Goal: Task Accomplishment & Management: Use online tool/utility

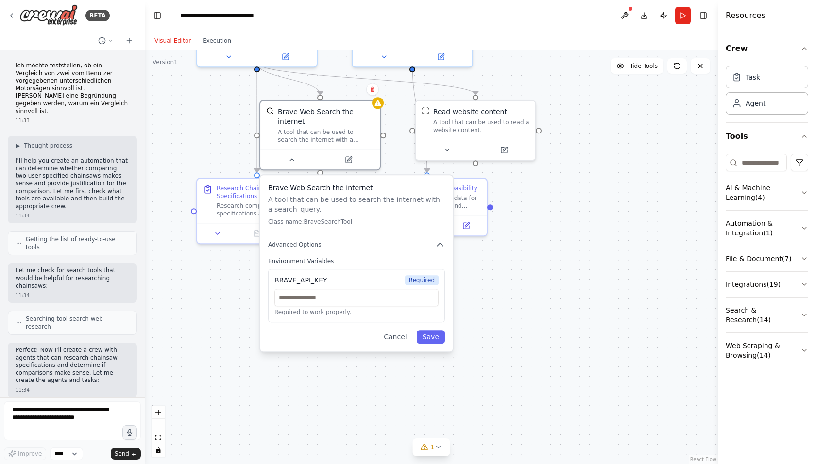
scroll to position [680, 0]
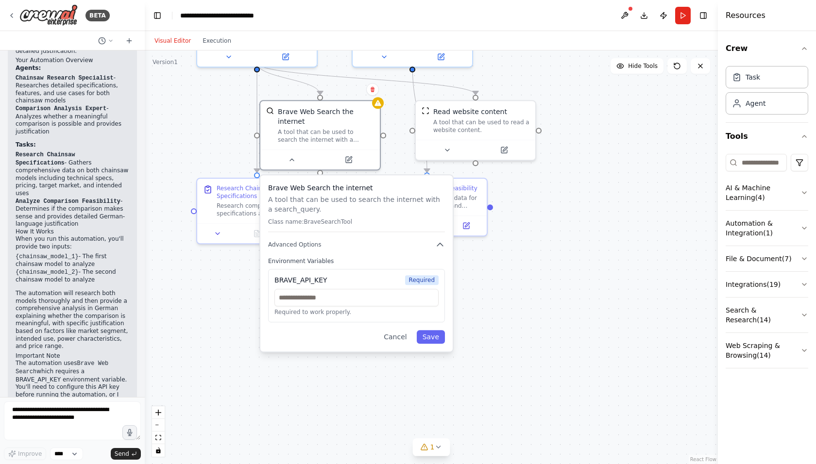
drag, startPoint x: 397, startPoint y: 332, endPoint x: 400, endPoint y: 327, distance: 5.4
click at [398, 330] on button "Cancel" at bounding box center [395, 337] width 34 height 14
click at [400, 330] on button "Cancel" at bounding box center [400, 337] width 34 height 14
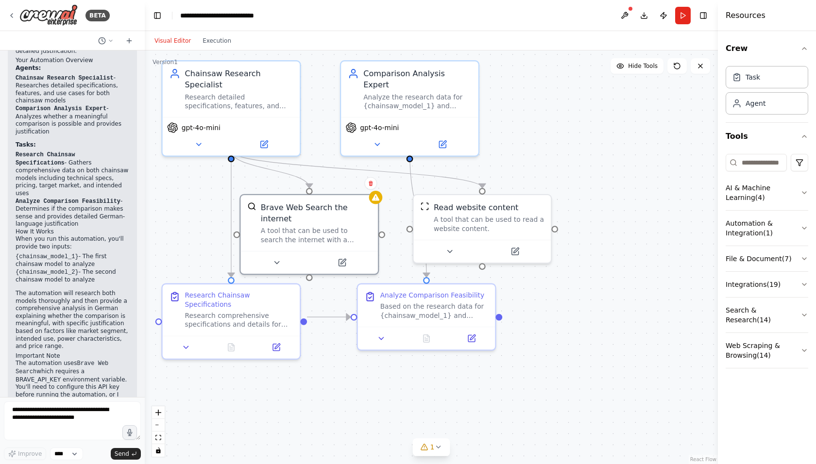
drag, startPoint x: 500, startPoint y: 274, endPoint x: 480, endPoint y: 405, distance: 133.1
click at [480, 405] on div ".deletable-edge-delete-btn { width: 20px; height: 20px; border: 0px solid #ffff…" at bounding box center [431, 258] width 573 height 414
click at [378, 141] on icon at bounding box center [376, 145] width 9 height 9
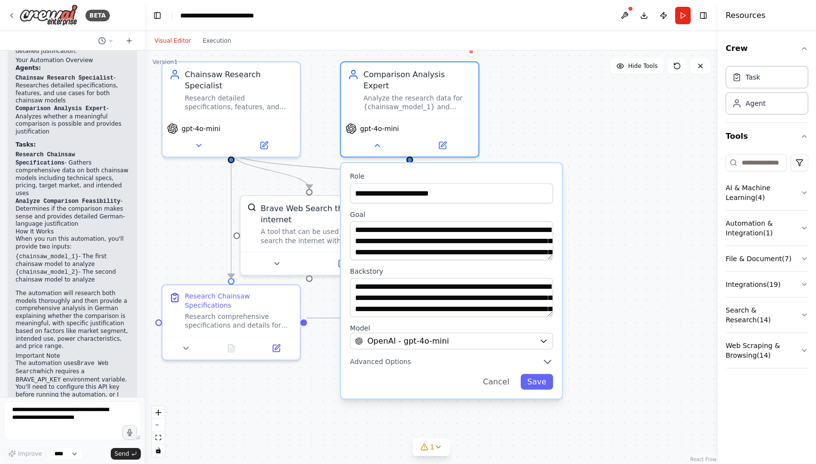
click at [377, 357] on span "Advanced Options" at bounding box center [380, 361] width 61 height 9
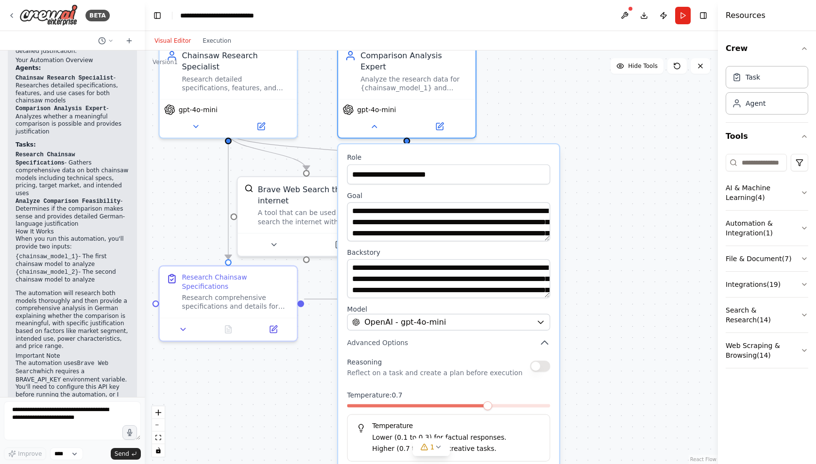
drag, startPoint x: 622, startPoint y: 339, endPoint x: 619, endPoint y: 327, distance: 12.6
click at [619, 326] on div ".deletable-edge-delete-btn { width: 20px; height: 20px; border: 0px solid #ffff…" at bounding box center [431, 258] width 573 height 414
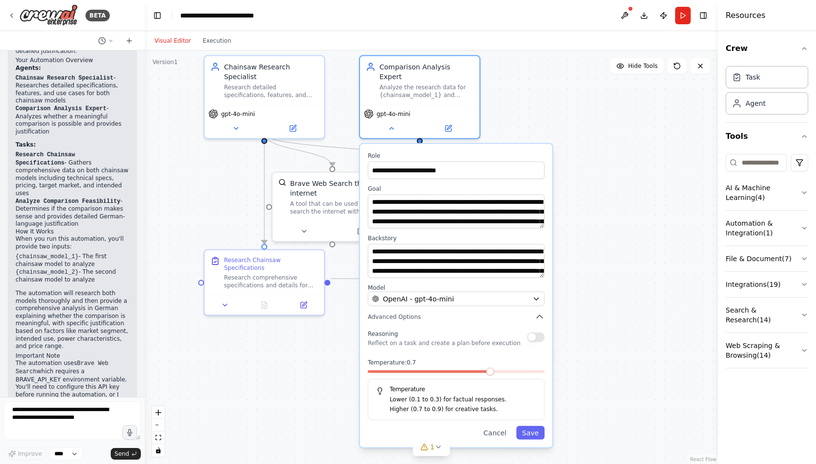
drag, startPoint x: 621, startPoint y: 316, endPoint x: 607, endPoint y: 296, distance: 24.1
click at [607, 296] on div ".deletable-edge-delete-btn { width: 20px; height: 20px; border: 0px solid #ffff…" at bounding box center [431, 258] width 573 height 414
click at [452, 201] on textarea "**********" at bounding box center [456, 212] width 177 height 34
click at [453, 255] on textarea "**********" at bounding box center [456, 261] width 177 height 34
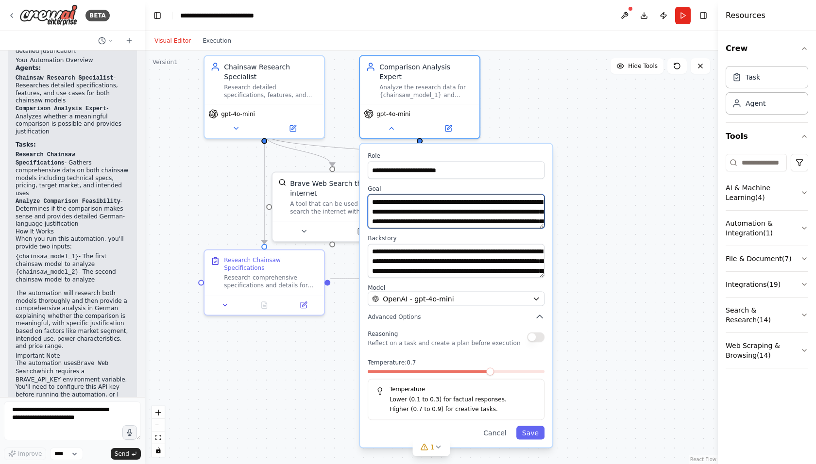
drag, startPoint x: 453, startPoint y: 253, endPoint x: 417, endPoint y: 202, distance: 62.4
click at [417, 202] on textarea "**********" at bounding box center [456, 212] width 177 height 34
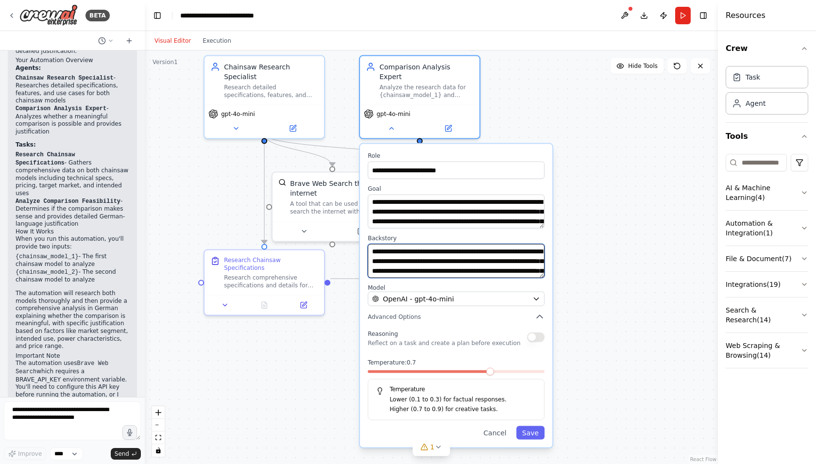
click at [444, 251] on textarea "**********" at bounding box center [456, 261] width 177 height 34
click at [496, 426] on button "Cancel" at bounding box center [494, 433] width 34 height 14
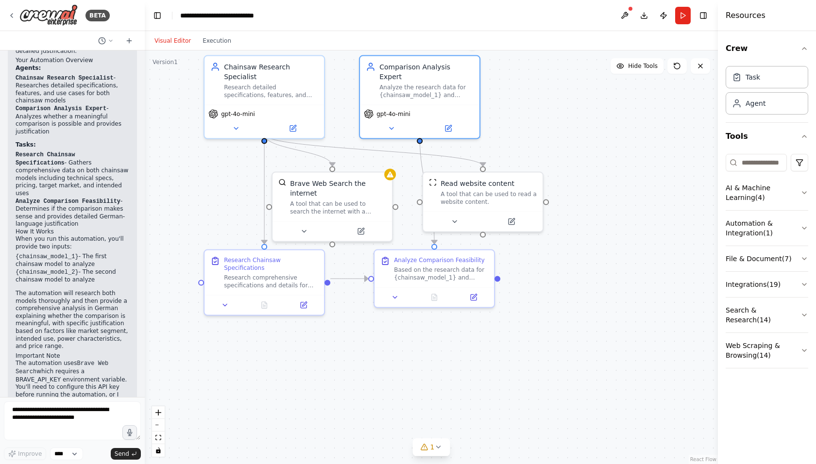
click at [399, 303] on div at bounding box center [433, 297] width 119 height 20
click at [397, 302] on div at bounding box center [433, 297] width 119 height 20
click at [395, 298] on icon at bounding box center [395, 298] width 8 height 8
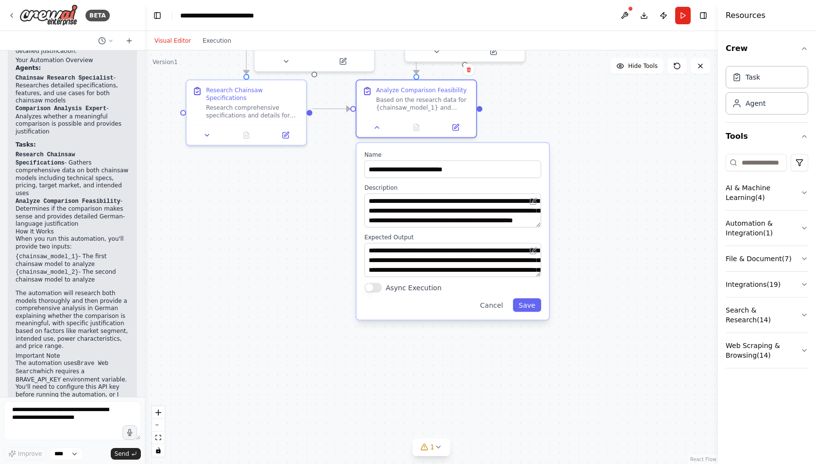
drag, startPoint x: 653, startPoint y: 356, endPoint x: 631, endPoint y: 179, distance: 178.5
click at [631, 179] on div ".deletable-edge-delete-btn { width: 20px; height: 20px; border: 0px solid #ffff…" at bounding box center [431, 258] width 573 height 414
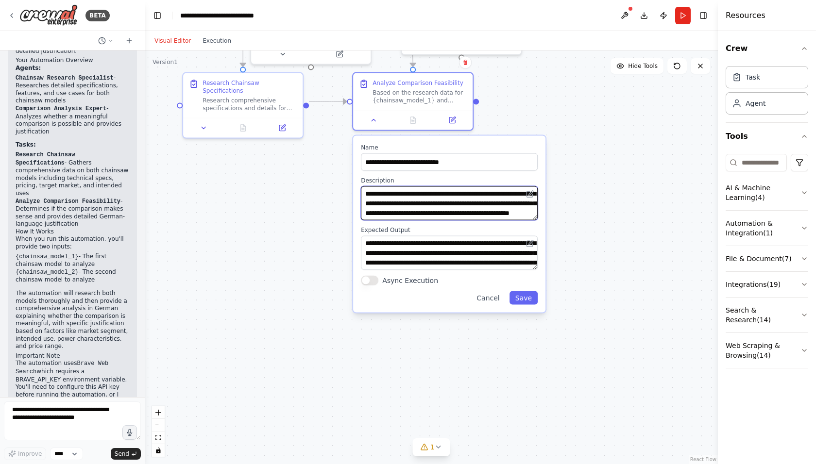
click at [425, 201] on textarea "**********" at bounding box center [449, 203] width 177 height 34
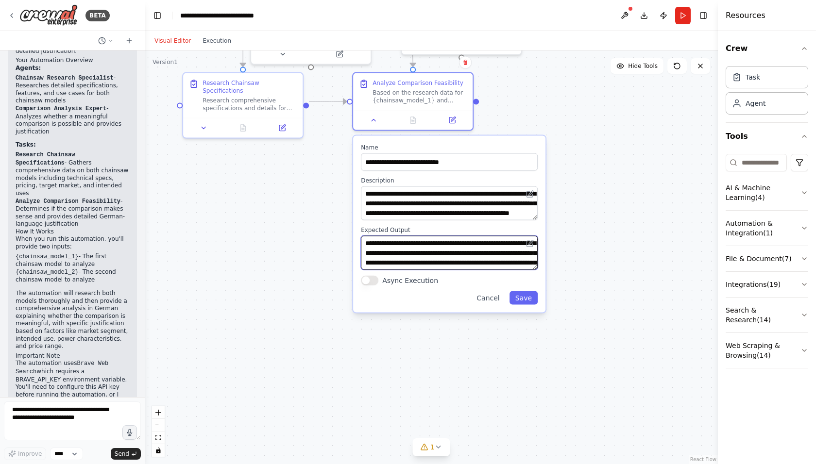
click at [411, 253] on textarea "**********" at bounding box center [449, 253] width 177 height 34
click at [492, 297] on button "Cancel" at bounding box center [488, 298] width 34 height 14
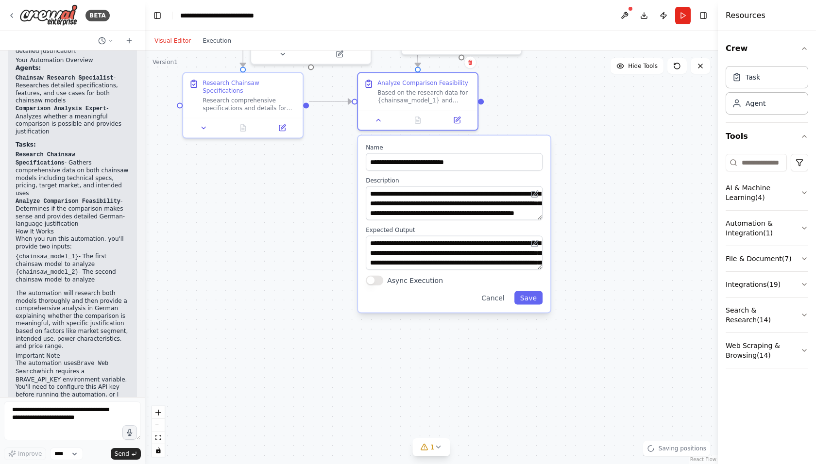
click at [496, 295] on button "Cancel" at bounding box center [492, 298] width 34 height 14
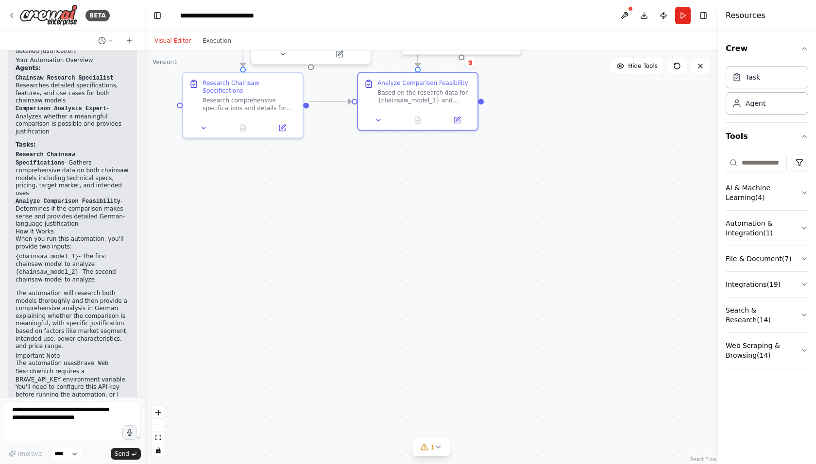
click at [622, 220] on div ".deletable-edge-delete-btn { width: 20px; height: 20px; border: 0px solid #ffff…" at bounding box center [431, 258] width 573 height 414
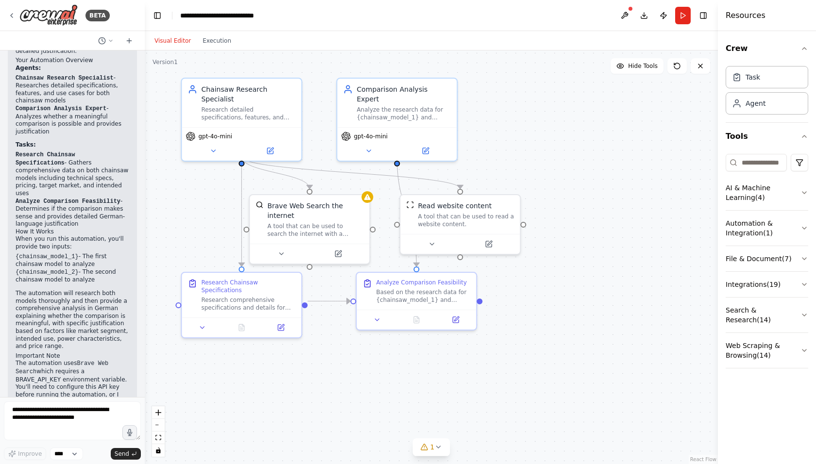
drag, startPoint x: 569, startPoint y: 153, endPoint x: 572, endPoint y: 335, distance: 182.1
click at [570, 354] on div ".deletable-edge-delete-btn { width: 20px; height: 20px; border: 0px solid #ffff…" at bounding box center [431, 258] width 573 height 414
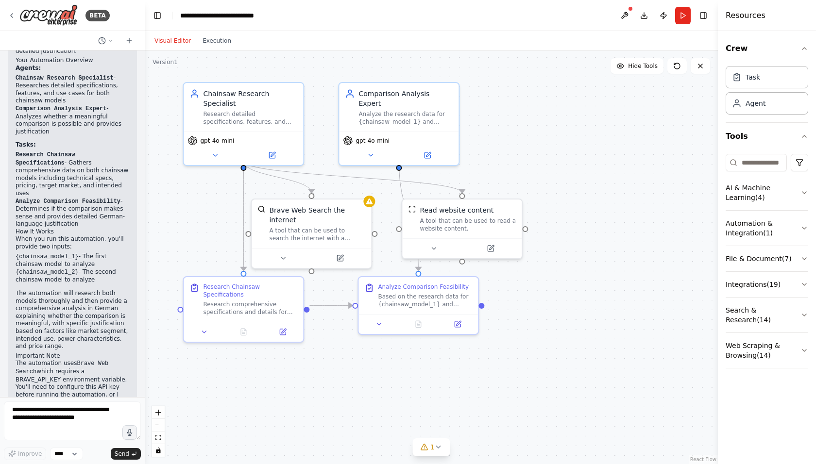
click at [432, 245] on icon at bounding box center [434, 249] width 8 height 8
click at [538, 324] on button "Cancel" at bounding box center [537, 326] width 34 height 14
click at [278, 253] on button at bounding box center [282, 259] width 55 height 12
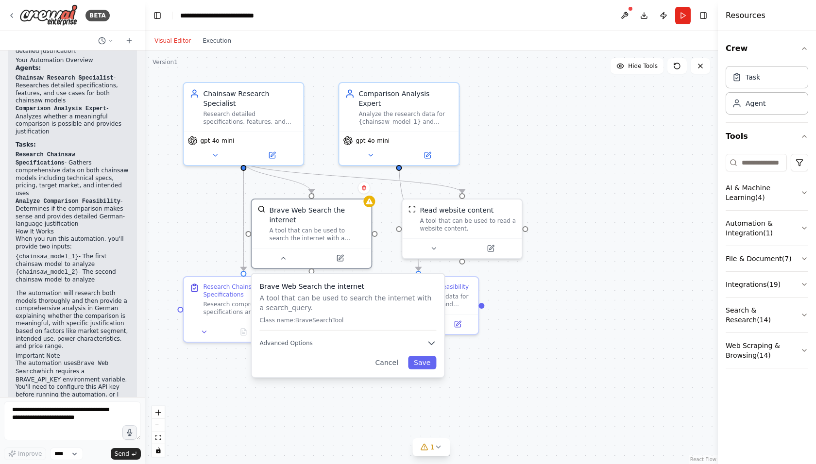
click at [390, 356] on button "Cancel" at bounding box center [387, 363] width 34 height 14
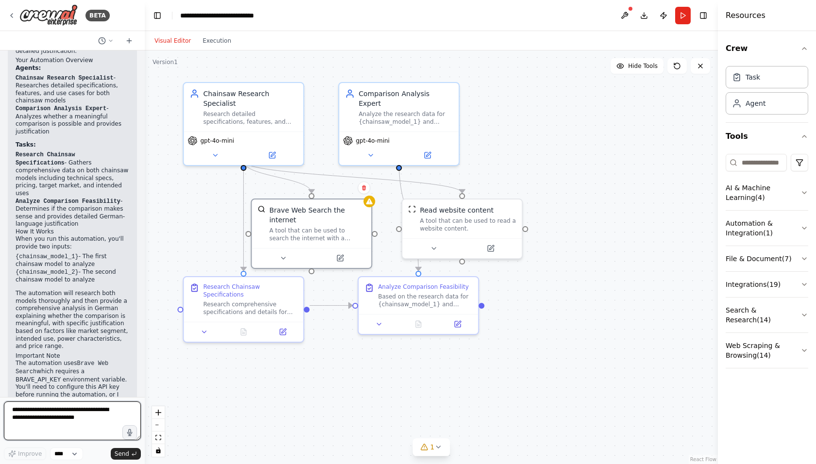
click at [62, 413] on textarea at bounding box center [72, 421] width 137 height 39
type textarea "**********"
click at [126, 456] on span "Send" at bounding box center [122, 454] width 15 height 8
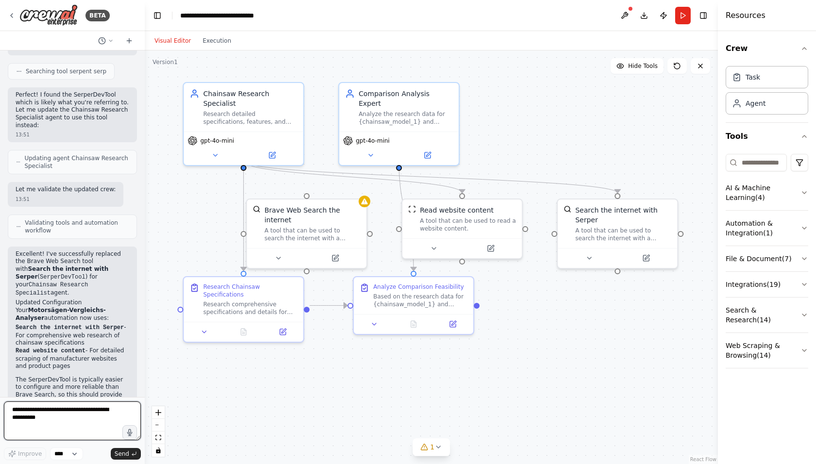
scroll to position [1189, 0]
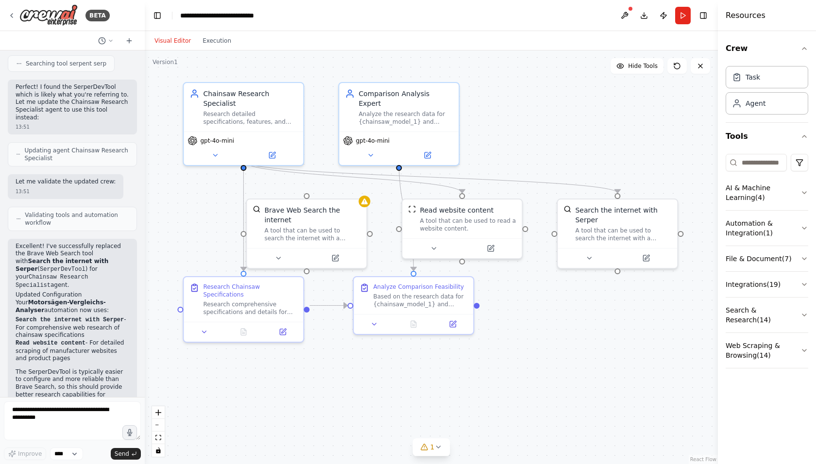
click at [280, 254] on icon at bounding box center [278, 258] width 8 height 8
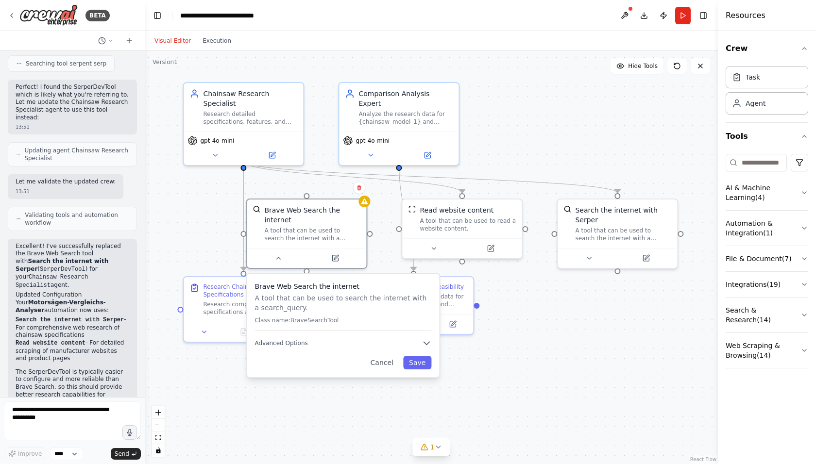
click at [282, 339] on span "Advanced Options" at bounding box center [280, 343] width 53 height 8
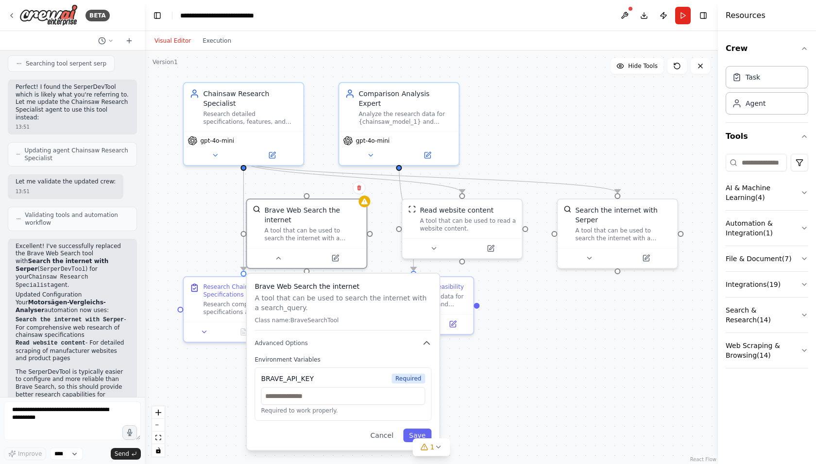
click at [384, 429] on button "Cancel" at bounding box center [382, 436] width 34 height 14
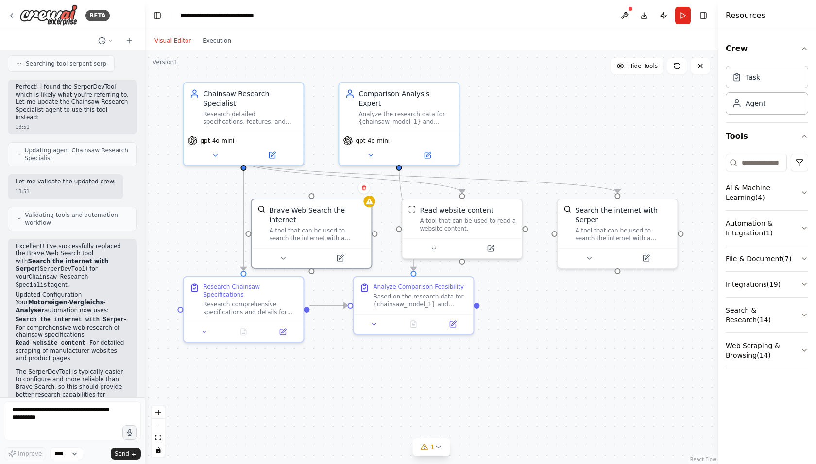
drag, startPoint x: 298, startPoint y: 225, endPoint x: 292, endPoint y: 212, distance: 14.3
click at [292, 212] on div "Brave Web Search the internet" at bounding box center [317, 214] width 96 height 19
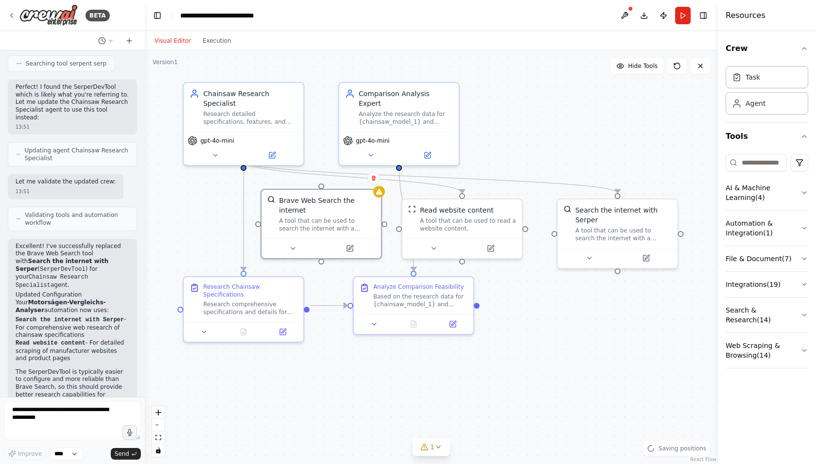
drag, startPoint x: 275, startPoint y: 211, endPoint x: 286, endPoint y: 199, distance: 15.8
click at [286, 199] on div "Brave Web Search the internet" at bounding box center [327, 205] width 96 height 19
click at [374, 178] on icon at bounding box center [373, 177] width 4 height 5
click at [359, 186] on div ".deletable-edge-delete-btn { width: 20px; height: 20px; border: 0px solid #ffff…" at bounding box center [431, 258] width 573 height 414
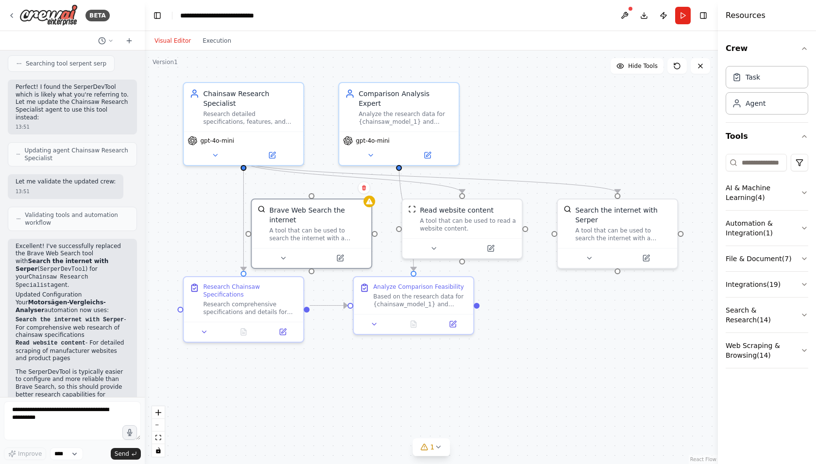
drag, startPoint x: 343, startPoint y: 205, endPoint x: 327, endPoint y: 219, distance: 20.3
click at [327, 227] on div "A tool that can be used to search the internet with a search_query." at bounding box center [317, 235] width 96 height 16
click at [354, 187] on icon at bounding box center [354, 187] width 4 height 5
click at [353, 187] on icon at bounding box center [354, 187] width 4 height 5
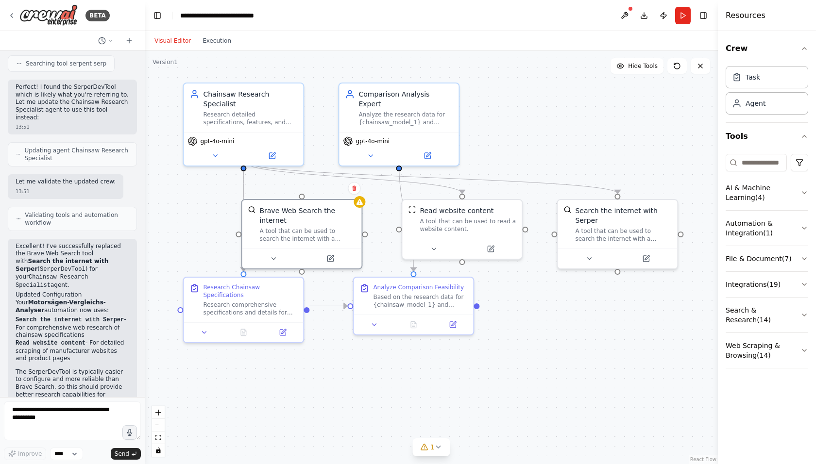
click at [355, 188] on icon at bounding box center [354, 188] width 4 height 5
click at [337, 189] on button "Confirm" at bounding box center [326, 189] width 34 height 12
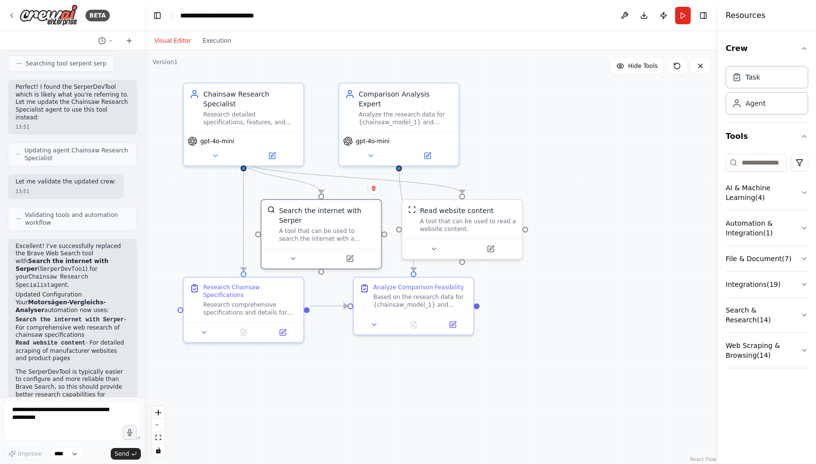
drag, startPoint x: 611, startPoint y: 209, endPoint x: 320, endPoint y: 209, distance: 291.8
click at [320, 209] on div "Search the internet with Serper" at bounding box center [327, 215] width 96 height 19
click at [294, 255] on icon at bounding box center [293, 259] width 8 height 8
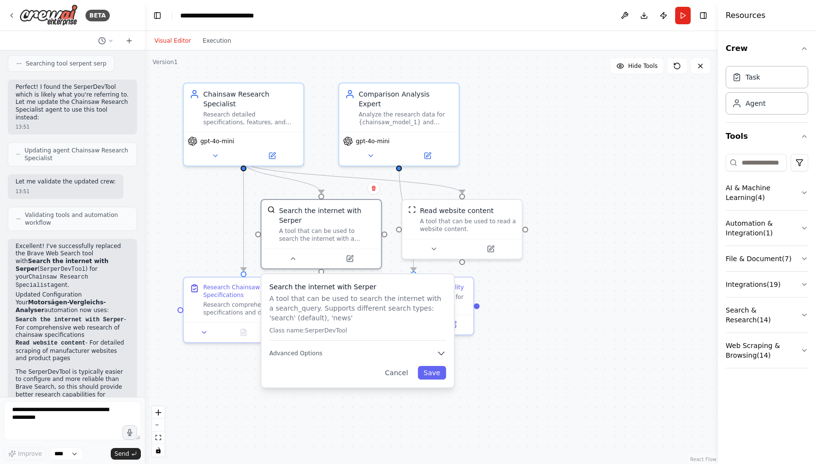
click at [313, 350] on span "Advanced Options" at bounding box center [295, 354] width 53 height 8
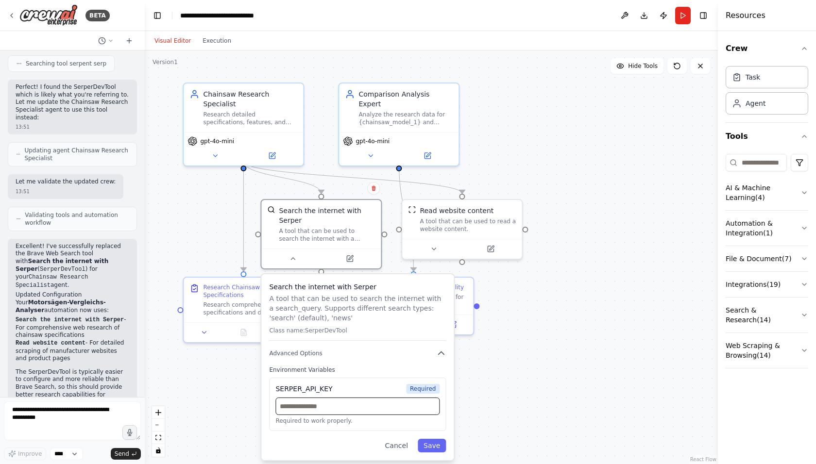
click at [307, 398] on input "text" at bounding box center [357, 406] width 164 height 17
click at [287, 398] on input "text" at bounding box center [357, 406] width 164 height 17
paste input "**********"
type input "**********"
click at [435, 439] on button "Save" at bounding box center [432, 446] width 28 height 14
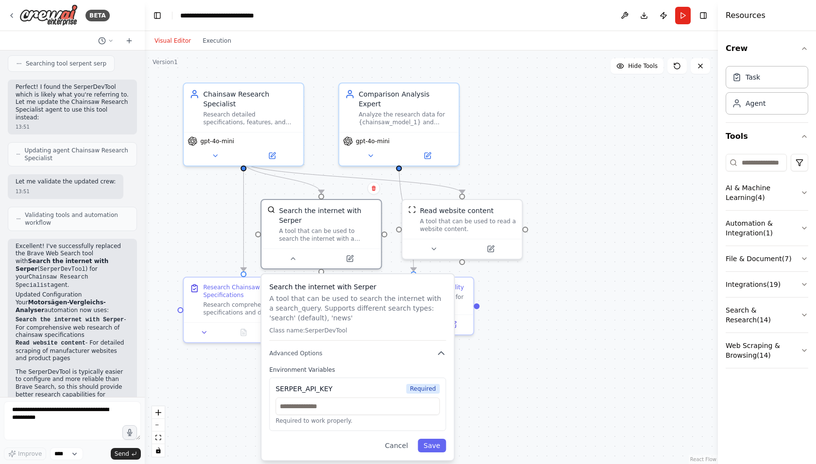
click at [441, 352] on icon "button" at bounding box center [442, 353] width 6 height 3
click at [291, 350] on span "Advanced Options" at bounding box center [295, 354] width 53 height 8
click at [311, 401] on input "text" at bounding box center [357, 406] width 164 height 17
paste input "**********"
type input "**********"
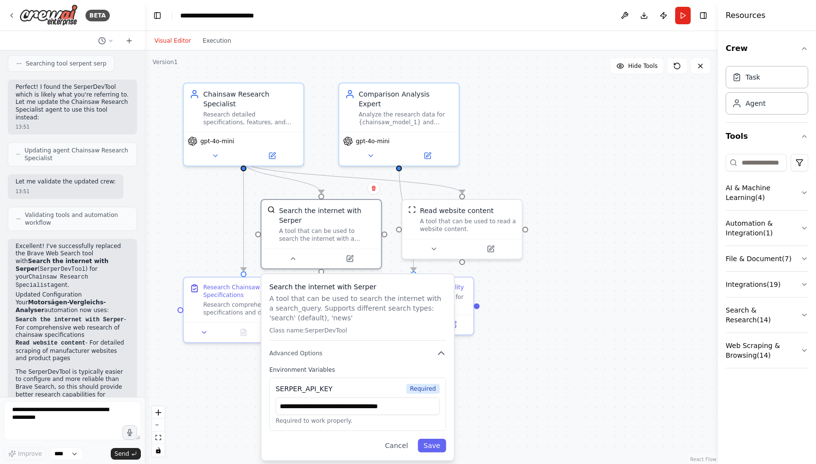
drag, startPoint x: 426, startPoint y: 380, endPoint x: 422, endPoint y: 374, distance: 6.7
click at [422, 384] on span "Required" at bounding box center [423, 389] width 34 height 10
click at [306, 398] on input "text" at bounding box center [357, 406] width 164 height 17
paste input "**********"
type input "**********"
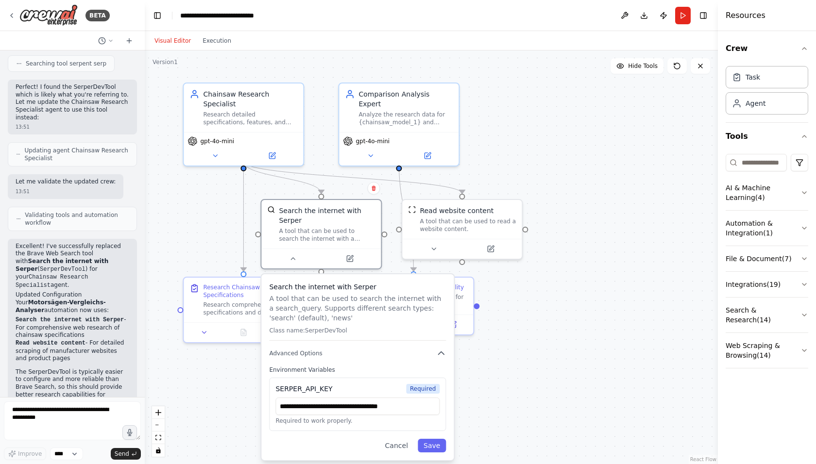
click at [428, 439] on button "Save" at bounding box center [432, 446] width 28 height 14
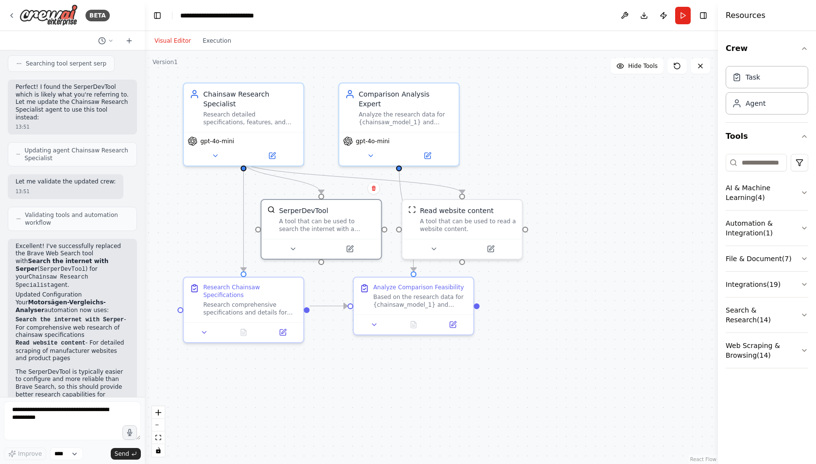
click at [683, 13] on button "Run" at bounding box center [683, 15] width 16 height 17
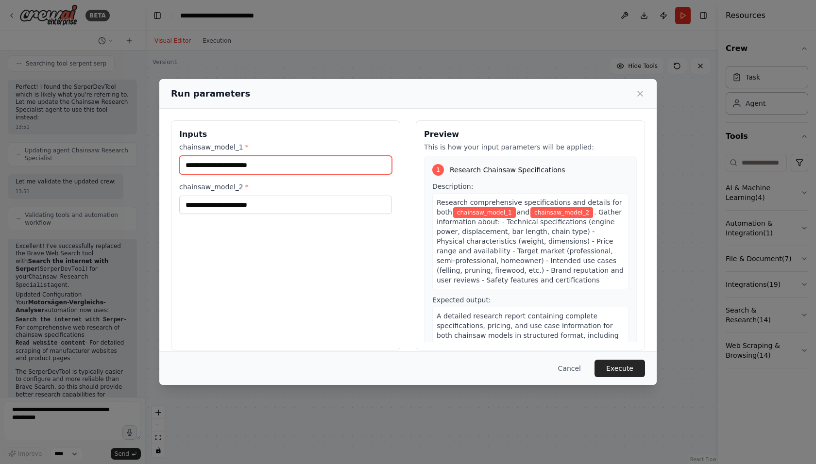
click at [217, 164] on input "chainsaw_model_1 *" at bounding box center [285, 165] width 213 height 18
type input "**********"
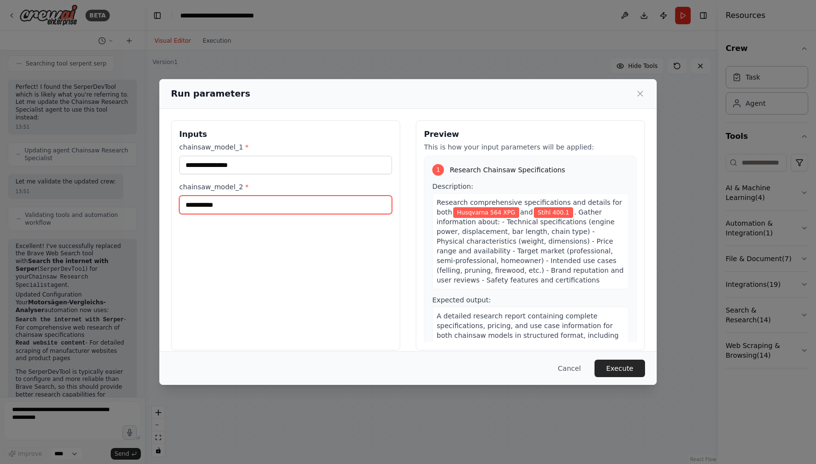
type input "**********"
click at [620, 365] on button "Execute" at bounding box center [619, 368] width 51 height 17
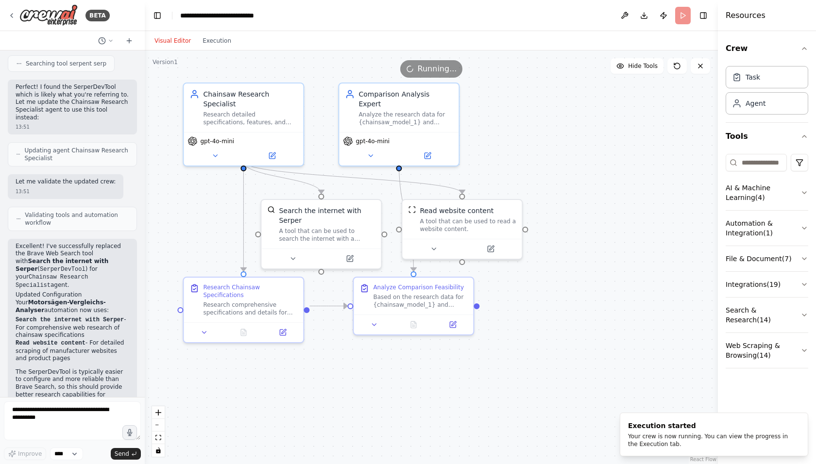
click at [216, 41] on button "Execution" at bounding box center [217, 41] width 40 height 12
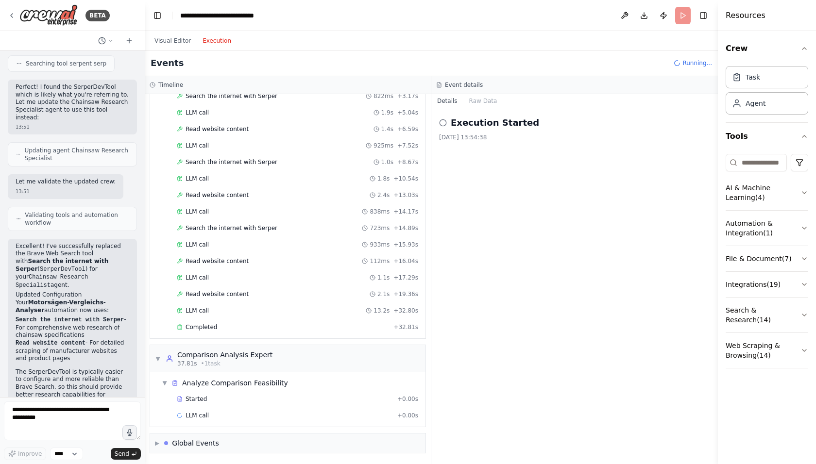
scroll to position [107, 0]
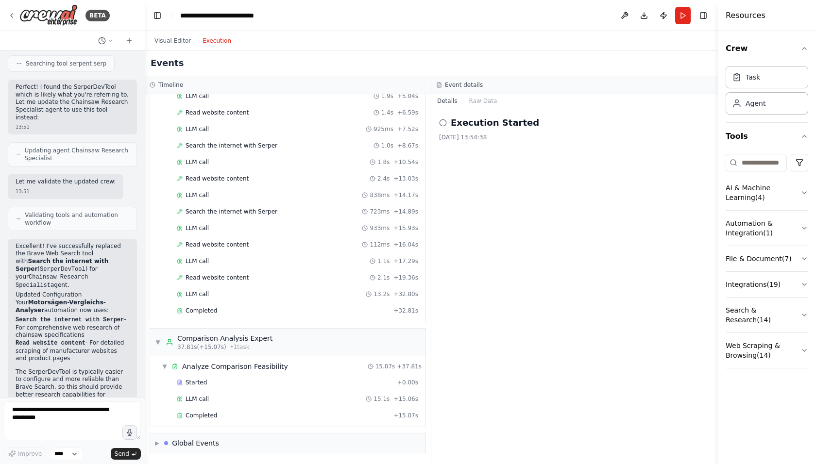
click at [476, 100] on button "Raw Data" at bounding box center [483, 101] width 40 height 14
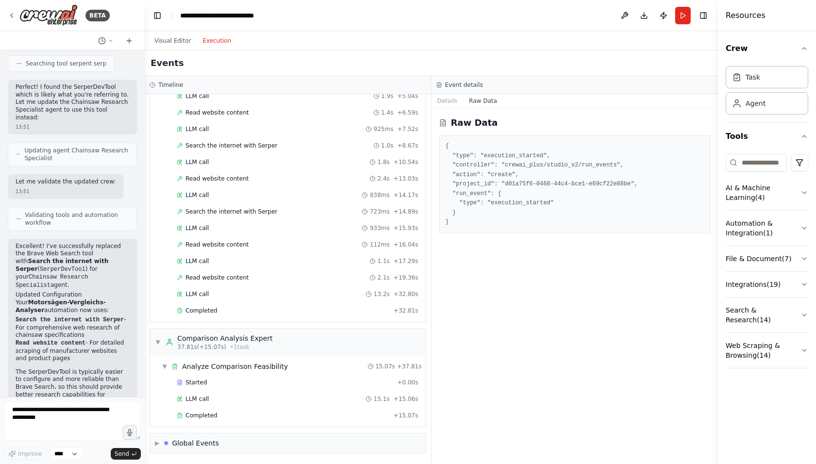
click at [456, 101] on button "Details" at bounding box center [447, 101] width 32 height 14
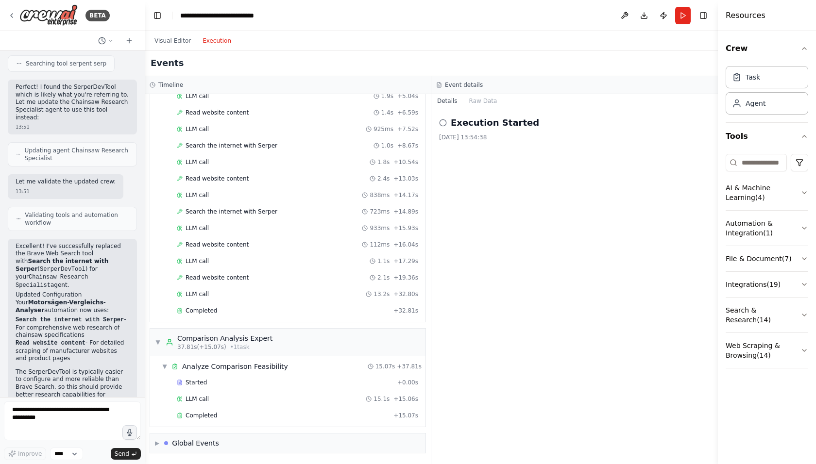
click at [443, 120] on icon at bounding box center [443, 123] width 8 height 8
click at [443, 121] on icon at bounding box center [443, 123] width 8 height 8
click at [474, 193] on div "Execution Started [DATE] 13:54:38" at bounding box center [574, 286] width 287 height 356
click at [159, 445] on span "▶" at bounding box center [157, 443] width 4 height 8
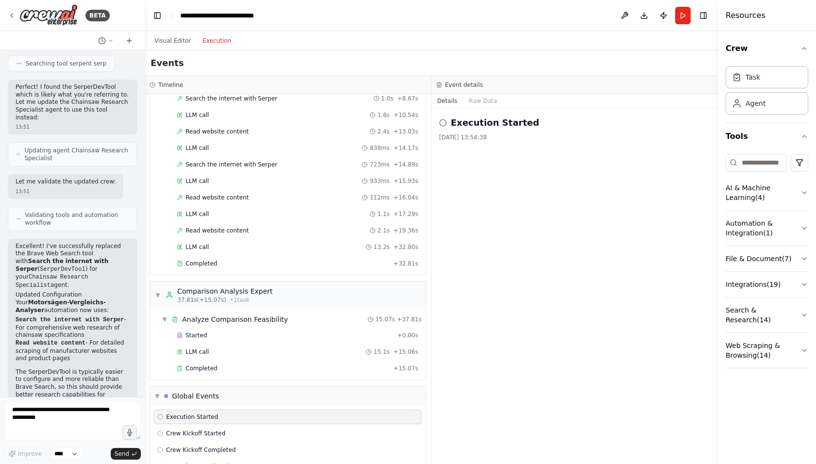
scroll to position [179, 0]
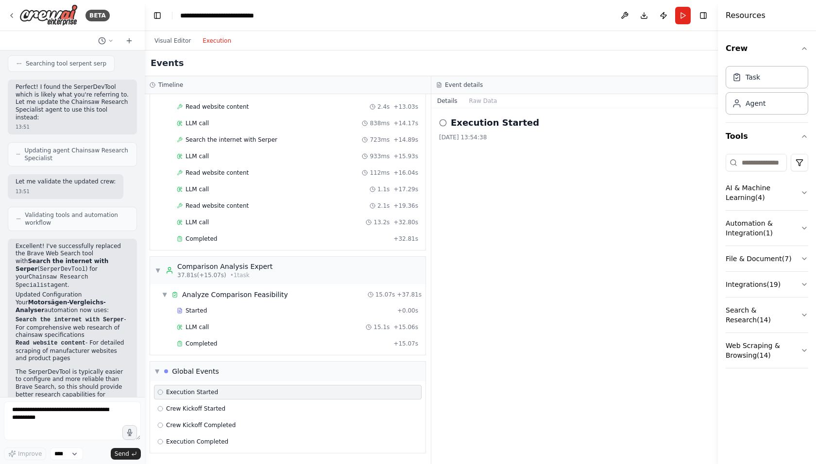
click at [159, 441] on icon at bounding box center [160, 442] width 6 height 6
click at [214, 441] on span "Execution Completed" at bounding box center [197, 442] width 62 height 8
click at [206, 426] on span "Crew Kickoff Completed" at bounding box center [200, 426] width 69 height 8
click at [205, 409] on span "Crew Kickoff Started" at bounding box center [195, 409] width 59 height 8
click at [206, 395] on span "Execution Started" at bounding box center [192, 392] width 52 height 8
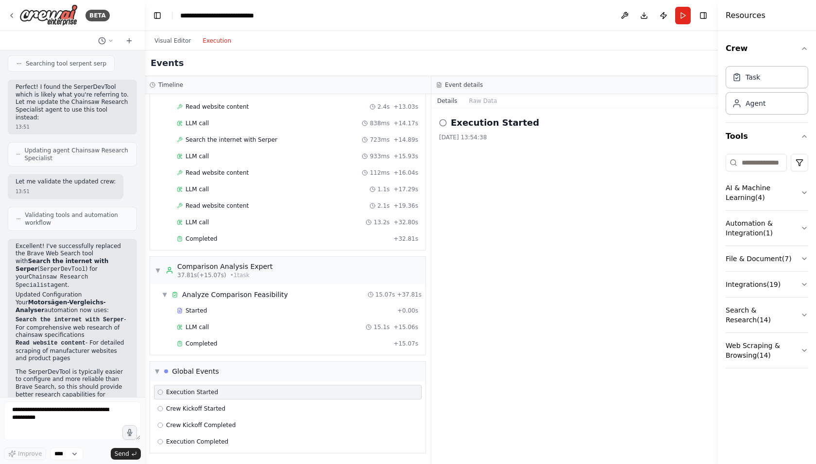
click at [642, 16] on button "Download" at bounding box center [644, 15] width 16 height 17
click at [594, 267] on div "Execution Started [DATE] 13:54:38" at bounding box center [574, 286] width 287 height 356
click at [39, 418] on textarea "**********" at bounding box center [72, 421] width 137 height 39
type textarea "**********"
click at [121, 455] on span "Send" at bounding box center [122, 454] width 15 height 8
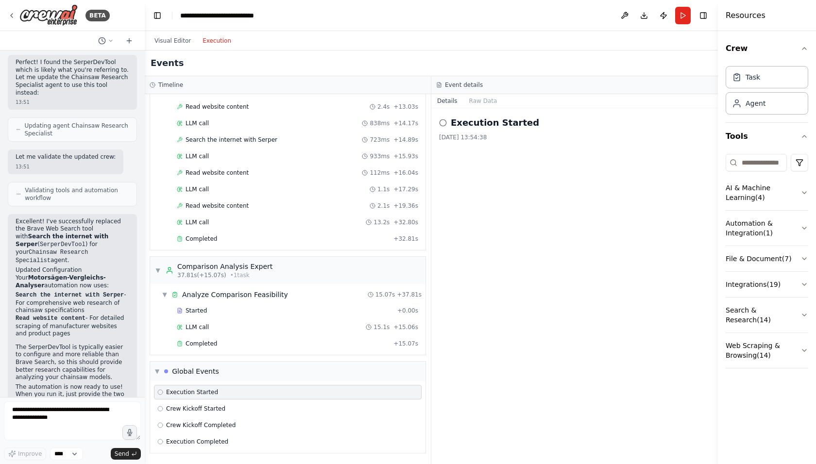
scroll to position [1254, 0]
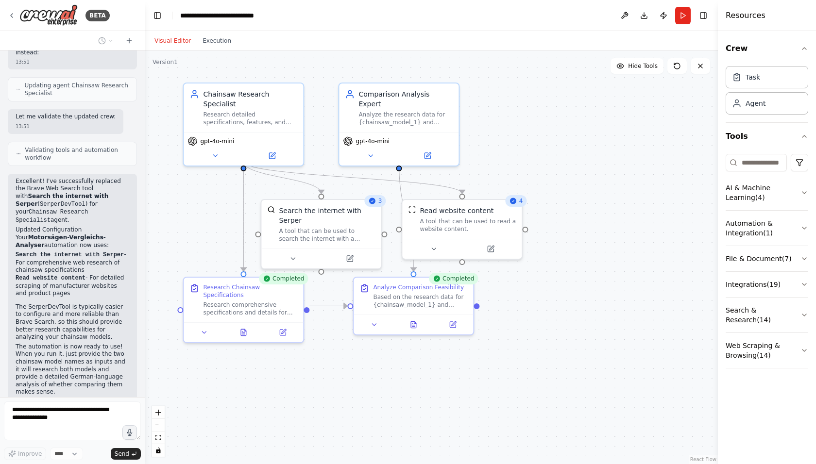
click at [173, 41] on button "Visual Editor" at bounding box center [173, 41] width 48 height 12
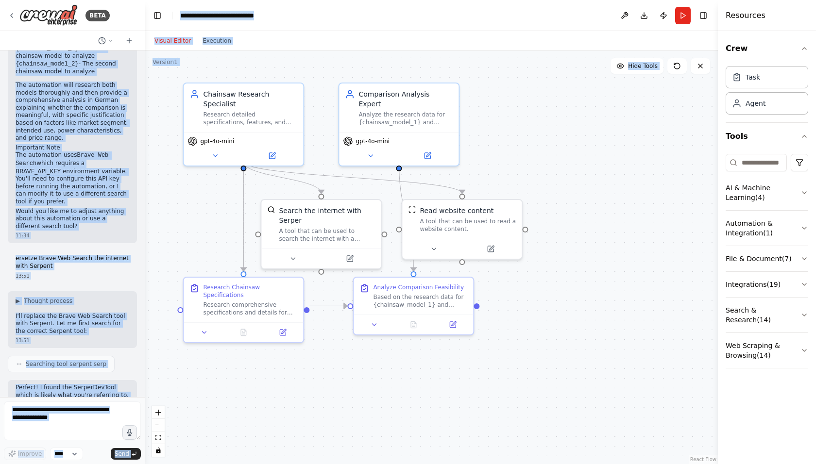
scroll to position [1681, 0]
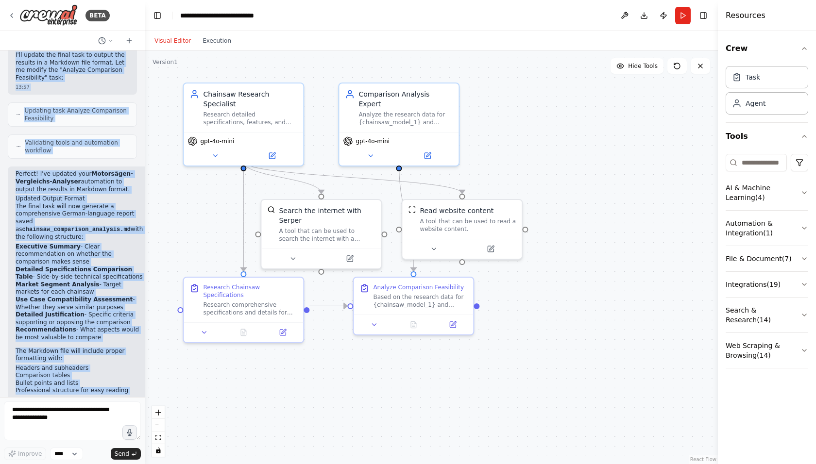
drag, startPoint x: 17, startPoint y: 65, endPoint x: 94, endPoint y: 395, distance: 339.0
click at [94, 395] on div "Ich möchte feststellen, ob ein Vergleich von zwei vom Benutzer vorgegebenen unt…" at bounding box center [72, 224] width 145 height 347
copy div "lo ipsumd sitametcons, ad eli Seddoeius tem inci utl Etdolore magnaaliquae admi…"
click at [683, 14] on button "Run" at bounding box center [683, 15] width 16 height 17
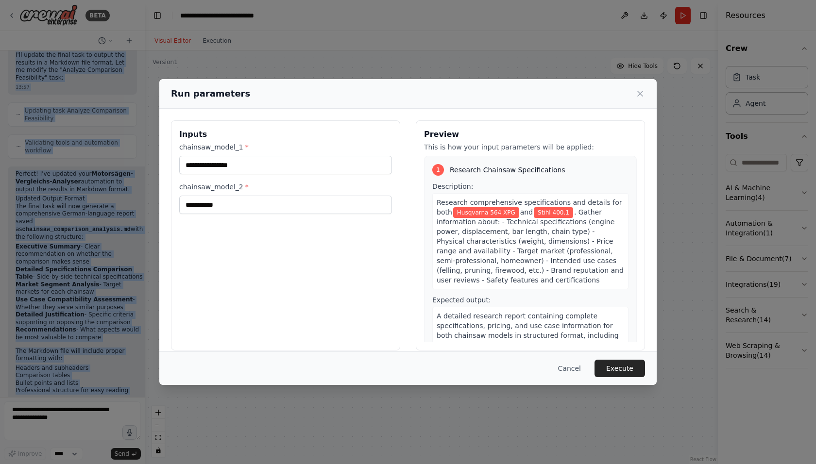
click at [621, 370] on button "Execute" at bounding box center [619, 368] width 51 height 17
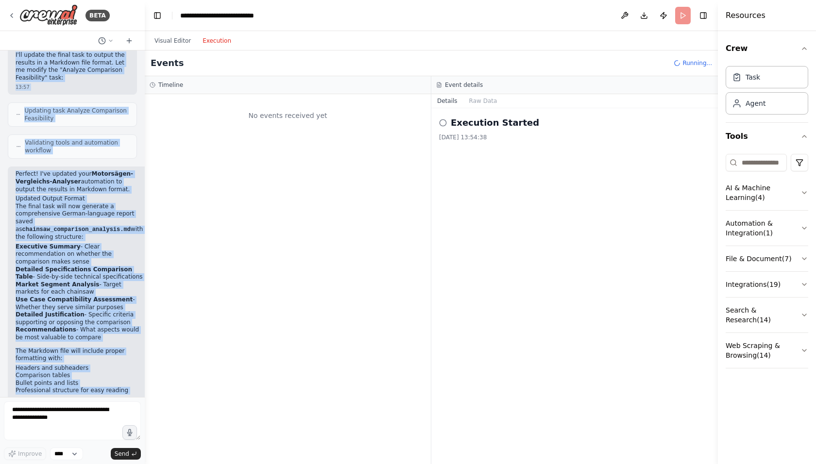
scroll to position [0, 0]
click at [205, 37] on button "Execution" at bounding box center [217, 41] width 40 height 12
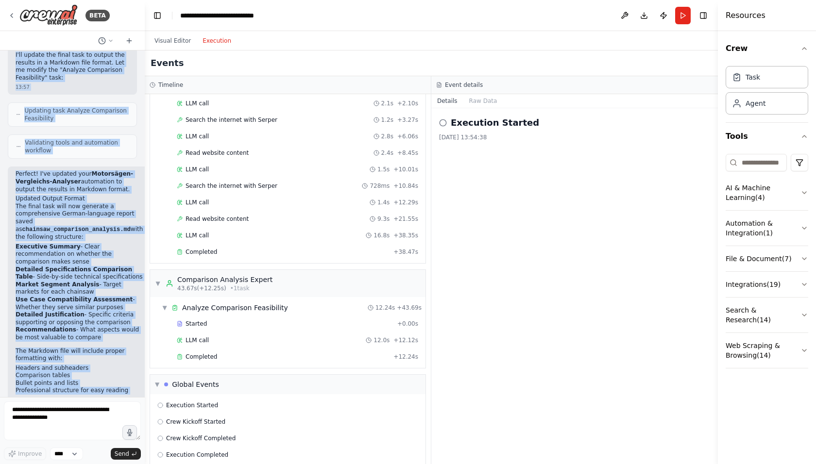
scroll to position [80, 0]
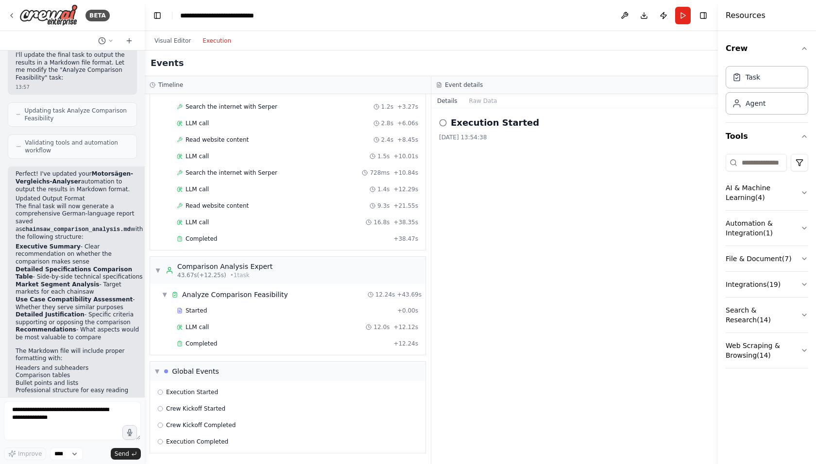
click at [439, 83] on icon at bounding box center [439, 85] width 6 height 6
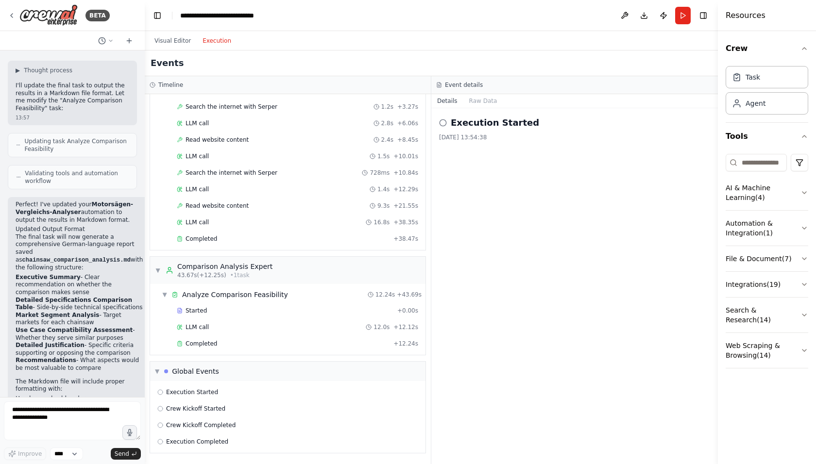
scroll to position [1681, 0]
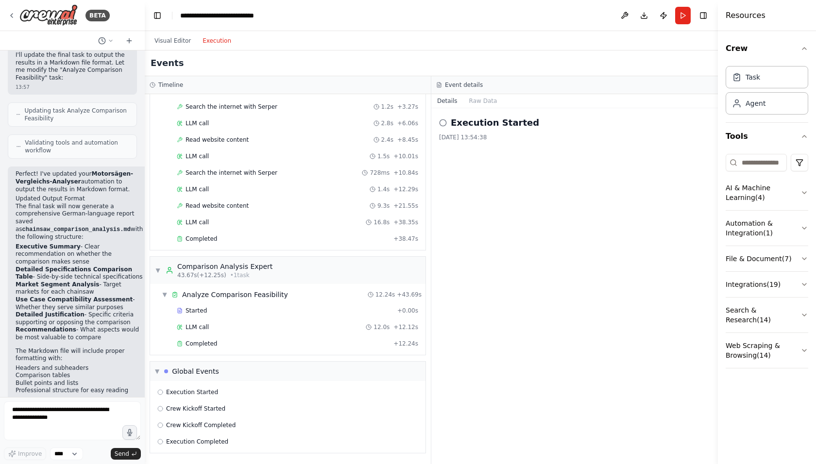
click at [174, 440] on span "Execution Completed" at bounding box center [197, 442] width 62 height 8
click at [184, 426] on span "Crew Kickoff Completed" at bounding box center [200, 426] width 69 height 8
click at [186, 413] on div "Crew Kickoff Started" at bounding box center [288, 409] width 268 height 15
click at [188, 400] on div "Execution Started Crew Kickoff Started Crew Kickoff Completed Execution Complet…" at bounding box center [287, 417] width 275 height 72
click at [189, 397] on div "Execution Started" at bounding box center [288, 392] width 268 height 15
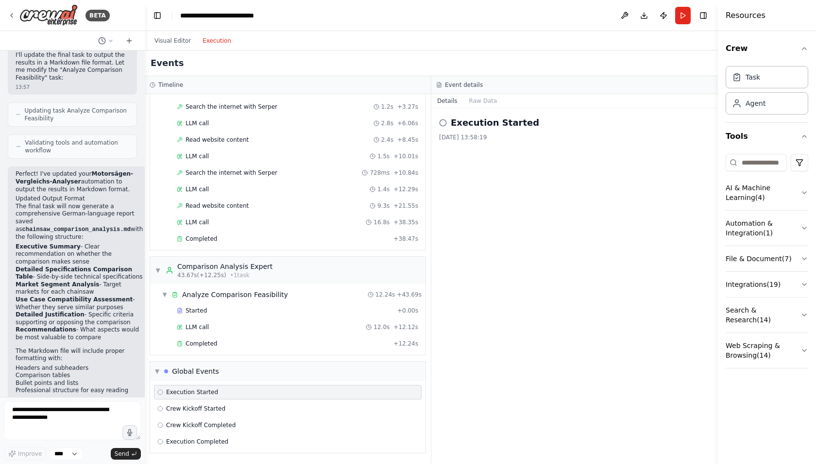
click at [186, 405] on div "Crew Kickoff Started" at bounding box center [288, 409] width 268 height 15
click at [178, 422] on span "Crew Kickoff Completed" at bounding box center [200, 426] width 69 height 8
click at [195, 339] on div "Completed + 12.24s" at bounding box center [297, 344] width 248 height 15
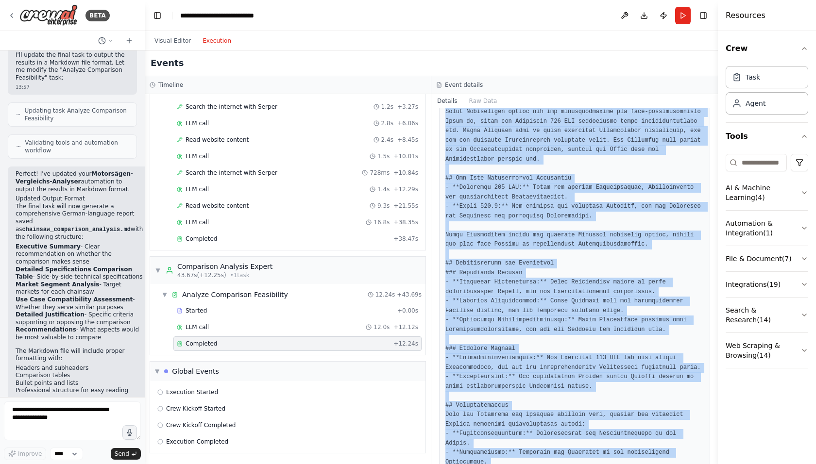
scroll to position [552, 0]
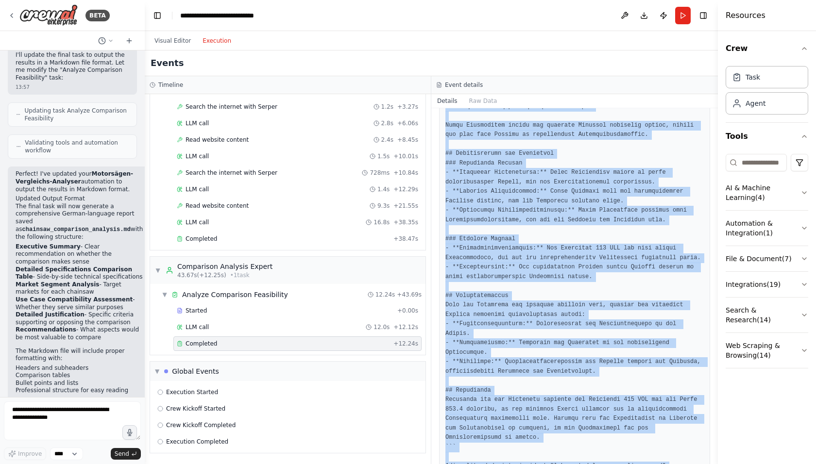
drag, startPoint x: 445, startPoint y: 174, endPoint x: 660, endPoint y: 488, distance: 380.7
click at [660, 464] on html "BETA Ich möchte feststellen, ob ein Vergleich von zwei vom Benutzer vorgegebene…" at bounding box center [408, 232] width 816 height 464
copy pre "L ips dol sita c adipi elitse ```doeiusmo # Temporin Utlaboreet Dolorema: Aliqu…"
click at [169, 38] on button "Visual Editor" at bounding box center [173, 41] width 48 height 12
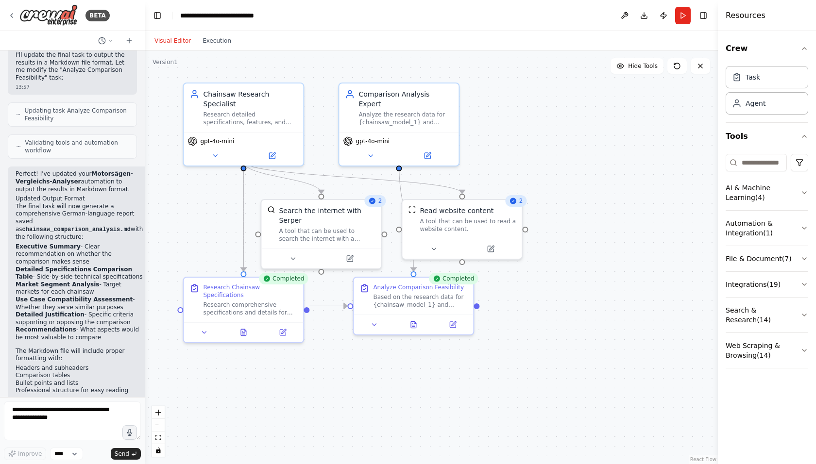
click at [212, 152] on icon at bounding box center [215, 156] width 8 height 8
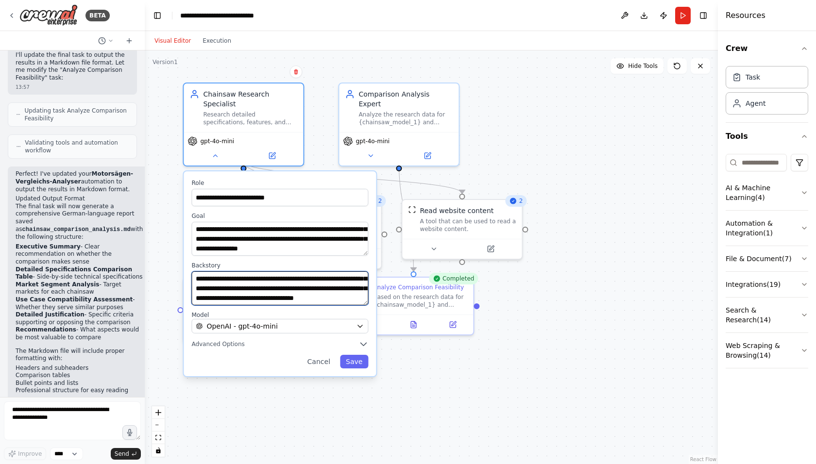
scroll to position [39, 0]
click at [327, 355] on button "Cancel" at bounding box center [319, 362] width 34 height 14
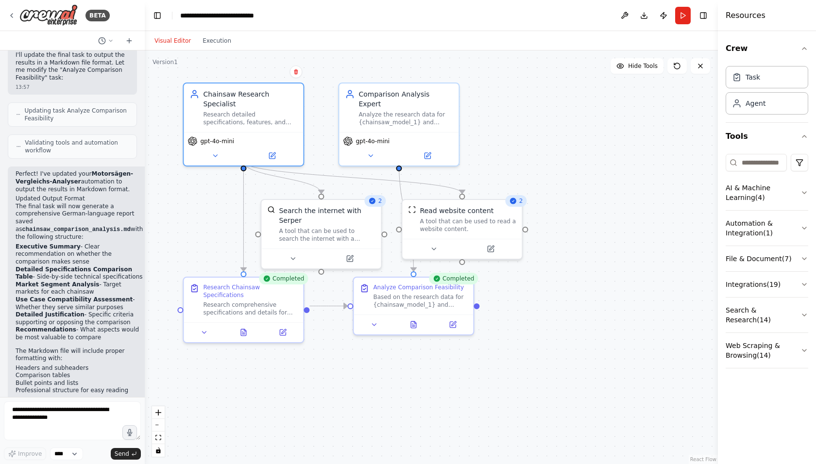
click at [201, 329] on icon at bounding box center [205, 333] width 8 height 8
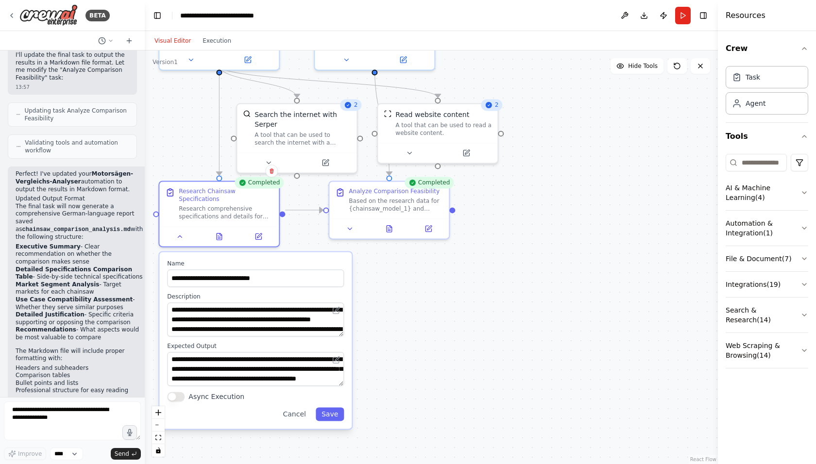
drag, startPoint x: 604, startPoint y: 347, endPoint x: 609, endPoint y: 166, distance: 180.7
click at [609, 167] on div ".deletable-edge-delete-btn { width: 20px; height: 20px; border: 0px solid #ffff…" at bounding box center [431, 258] width 573 height 414
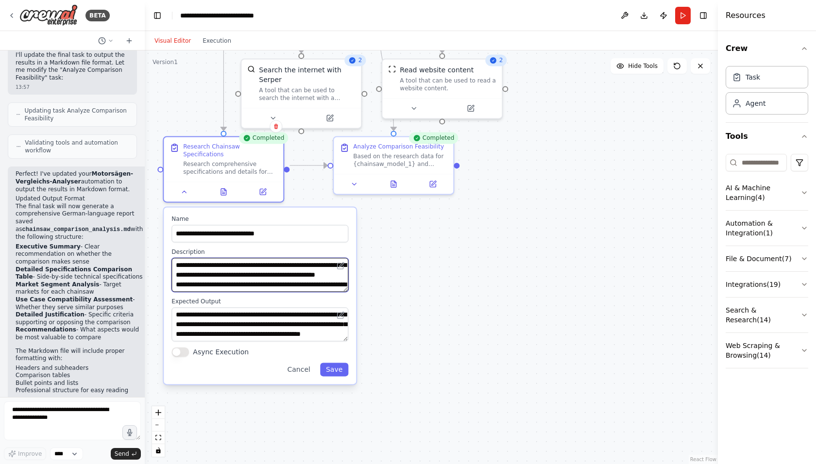
click at [247, 268] on textarea "**********" at bounding box center [259, 275] width 177 height 34
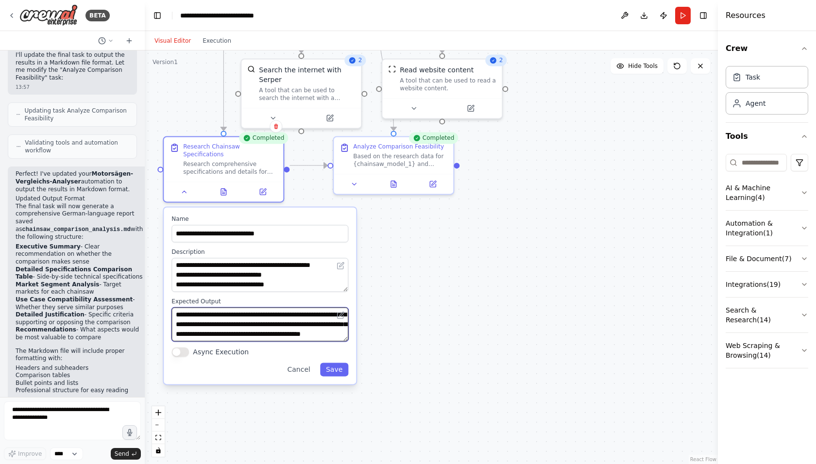
scroll to position [10, 0]
click at [293, 366] on button "Cancel" at bounding box center [299, 370] width 34 height 14
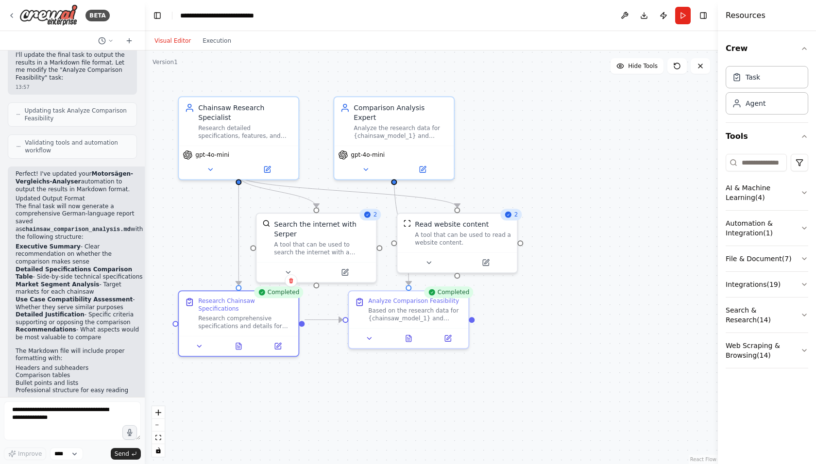
drag, startPoint x: 558, startPoint y: 202, endPoint x: 576, endPoint y: 354, distance: 152.6
click at [576, 354] on div ".deletable-edge-delete-btn { width: 20px; height: 20px; border: 0px solid #ffff…" at bounding box center [431, 258] width 573 height 414
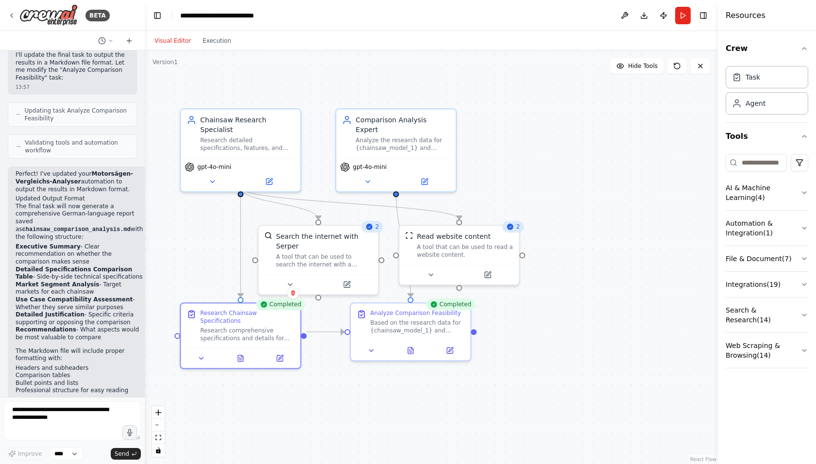
click at [363, 176] on button at bounding box center [367, 182] width 55 height 12
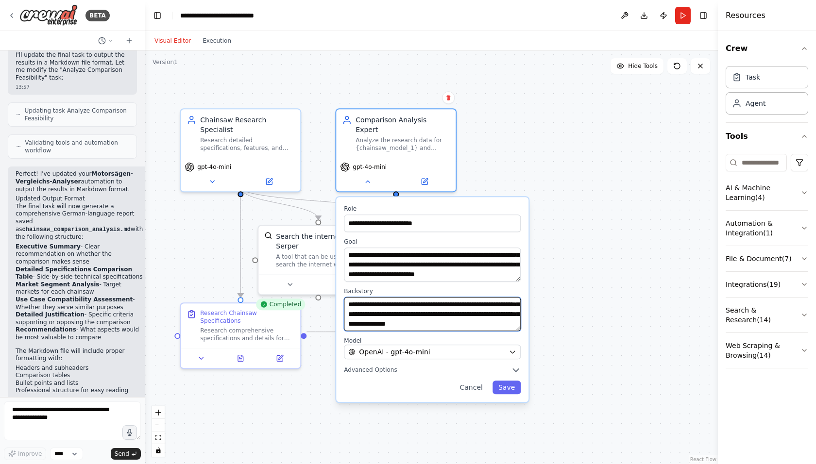
scroll to position [49, 0]
click at [481, 381] on button "Cancel" at bounding box center [471, 388] width 34 height 14
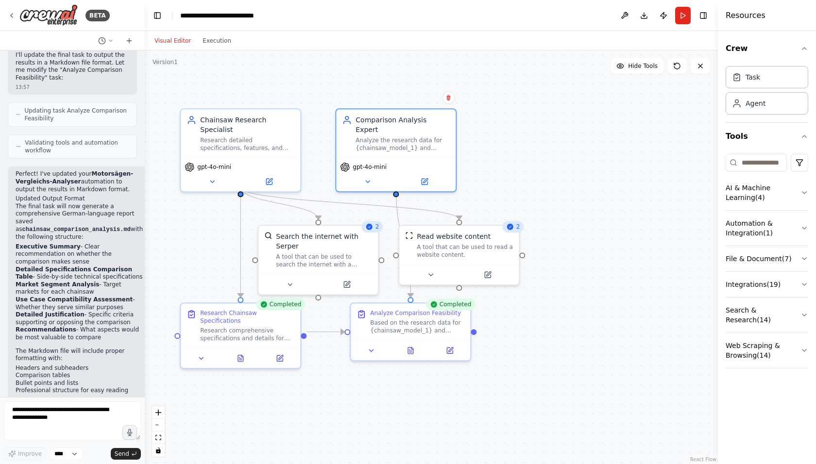
click at [373, 347] on icon at bounding box center [372, 351] width 8 height 8
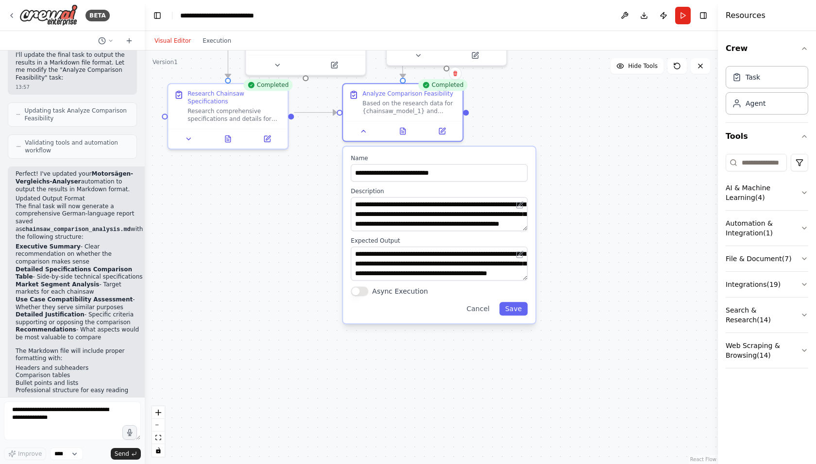
drag, startPoint x: 631, startPoint y: 325, endPoint x: 623, endPoint y: 162, distance: 162.9
click at [623, 163] on div ".deletable-edge-delete-btn { width: 20px; height: 20px; border: 0px solid #ffff…" at bounding box center [431, 258] width 573 height 414
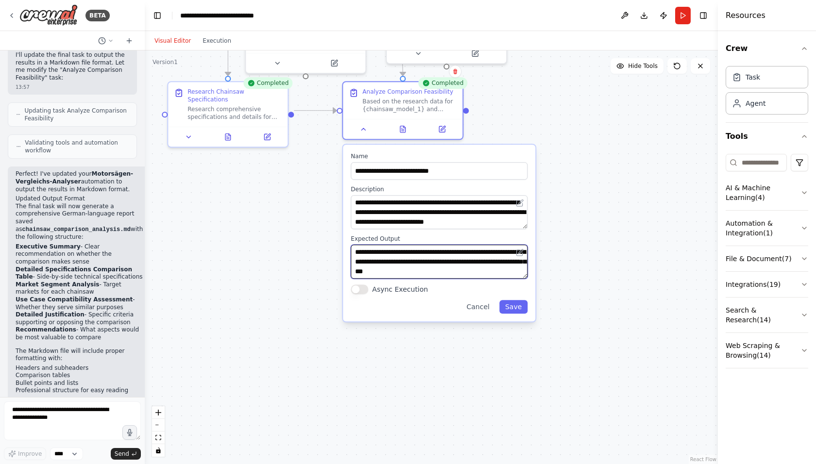
scroll to position [136, 0]
click at [484, 304] on button "Cancel" at bounding box center [478, 307] width 34 height 14
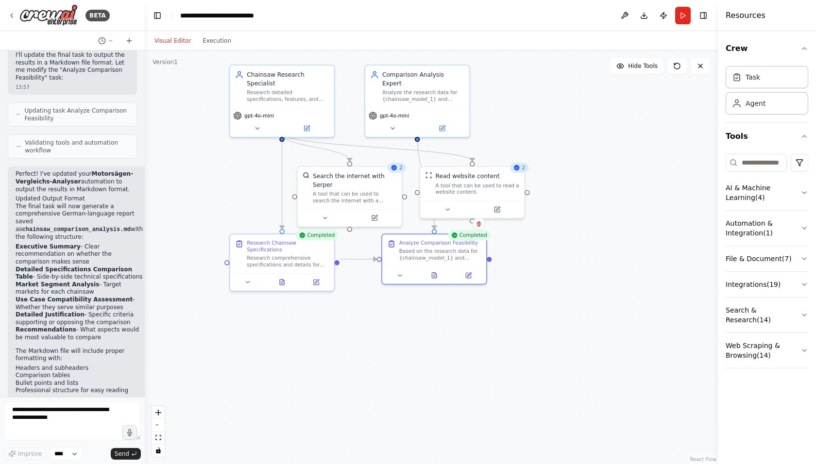
drag, startPoint x: 603, startPoint y: 124, endPoint x: 612, endPoint y: 281, distance: 156.7
click at [612, 281] on div ".deletable-edge-delete-btn { width: 20px; height: 20px; border: 0px solid #ffff…" at bounding box center [431, 258] width 573 height 414
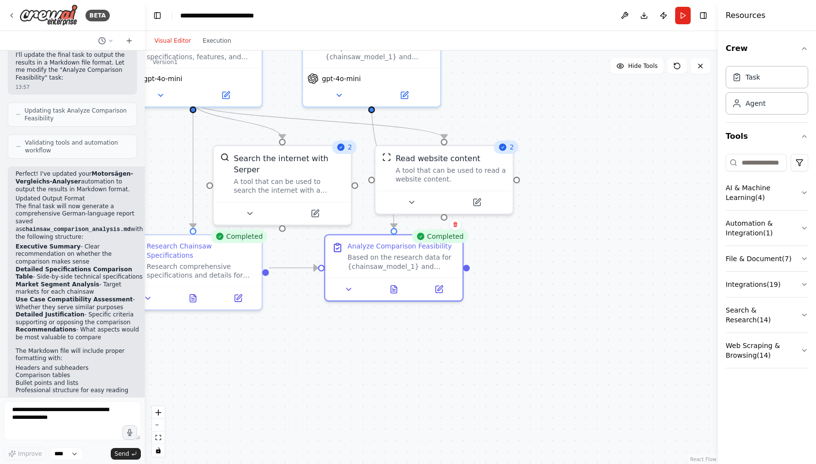
click at [354, 285] on button at bounding box center [349, 290] width 38 height 14
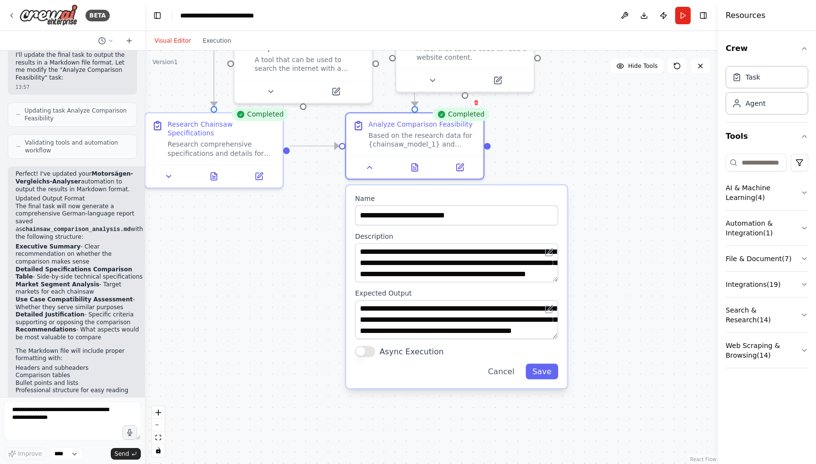
drag, startPoint x: 614, startPoint y: 357, endPoint x: 632, endPoint y: 227, distance: 131.0
click at [633, 228] on div ".deletable-edge-delete-btn { width: 20px; height: 20px; border: 0px solid #ffff…" at bounding box center [431, 258] width 573 height 414
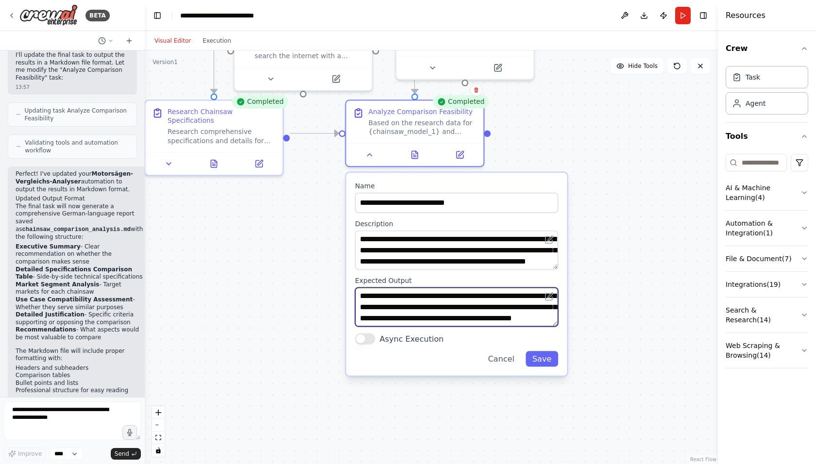
click at [411, 303] on textarea "**********" at bounding box center [456, 306] width 203 height 39
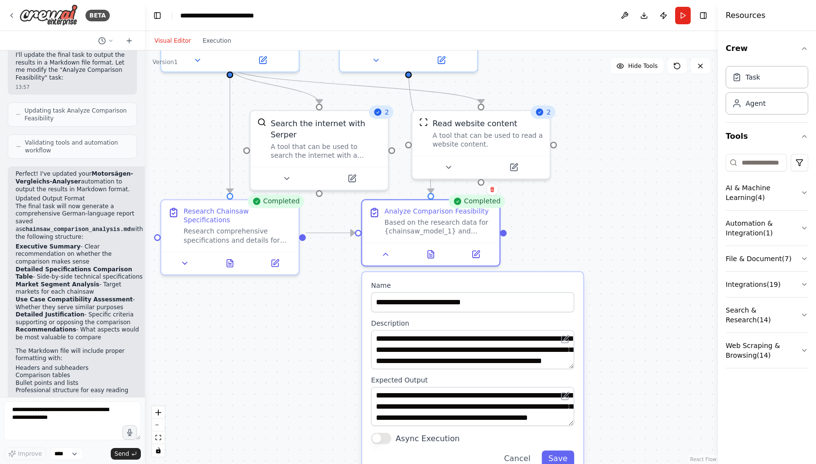
drag, startPoint x: 628, startPoint y: 238, endPoint x: 646, endPoint y: 329, distance: 92.1
click at [646, 331] on div ".deletable-edge-delete-btn { width: 20px; height: 20px; border: 0px solid #ffff…" at bounding box center [431, 258] width 573 height 414
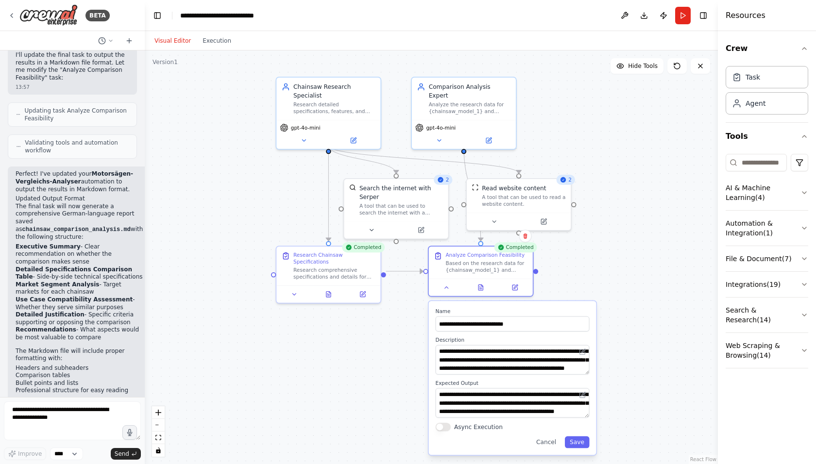
drag, startPoint x: 649, startPoint y: 291, endPoint x: 645, endPoint y: 312, distance: 20.7
click at [645, 312] on div ".deletable-edge-delete-btn { width: 20px; height: 20px; border: 0px solid #ffff…" at bounding box center [431, 258] width 573 height 414
click at [500, 356] on textarea "**********" at bounding box center [513, 360] width 154 height 30
click at [498, 405] on textarea "**********" at bounding box center [513, 403] width 154 height 30
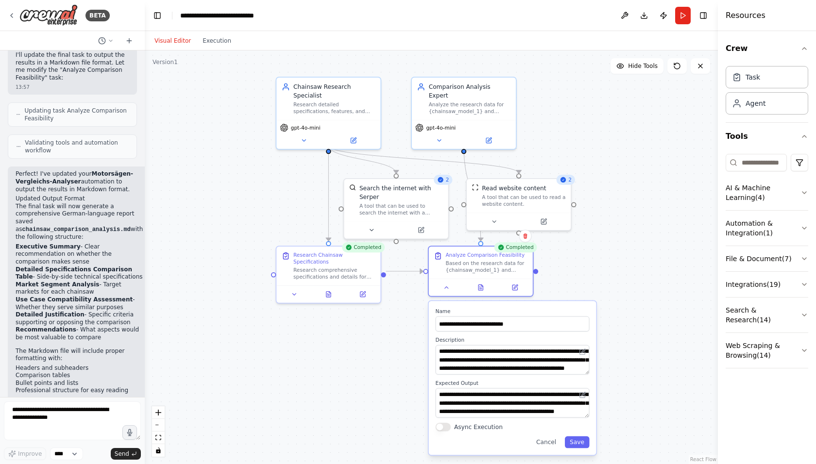
click at [291, 311] on div ".deletable-edge-delete-btn { width: 20px; height: 20px; border: 0px solid #ffff…" at bounding box center [431, 258] width 573 height 414
click at [613, 159] on div ".deletable-edge-delete-btn { width: 20px; height: 20px; border: 0px solid #ffff…" at bounding box center [431, 258] width 573 height 414
click at [766, 17] on div "Resources" at bounding box center [767, 15] width 98 height 31
click at [158, 9] on button "Toggle Left Sidebar" at bounding box center [158, 16] width 14 height 14
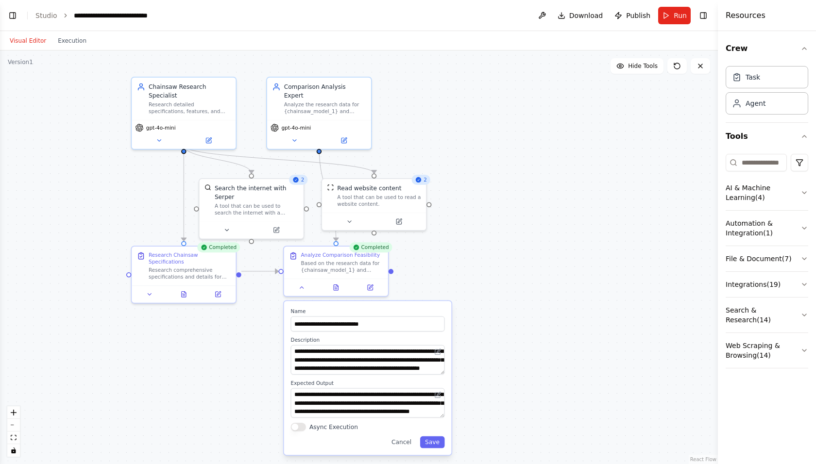
click at [15, 18] on button "Toggle Left Sidebar" at bounding box center [13, 16] width 14 height 14
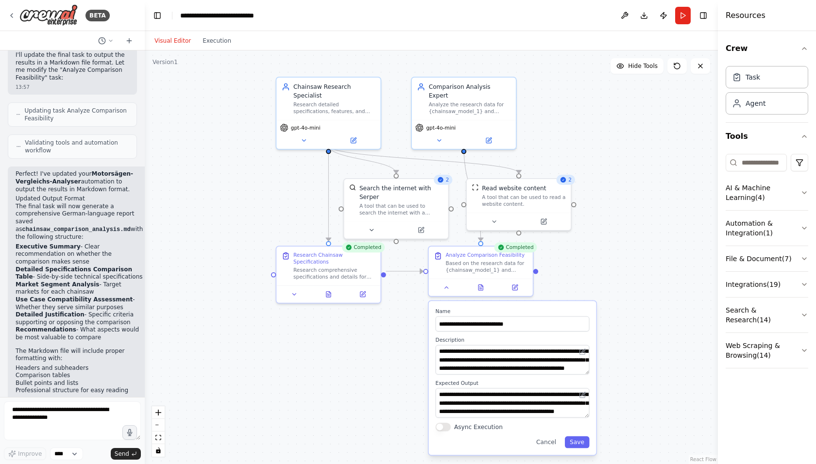
click at [16, 17] on div "BETA" at bounding box center [59, 15] width 102 height 22
